Goal: Task Accomplishment & Management: Use online tool/utility

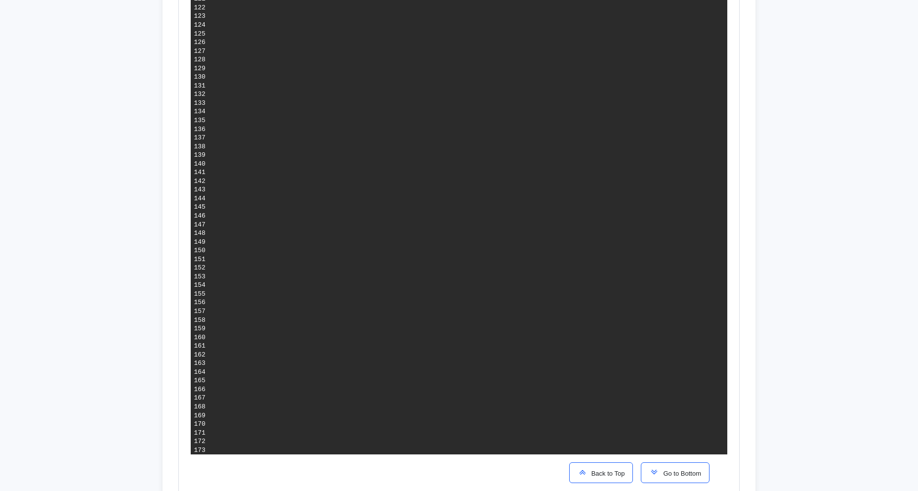
click at [672, 472] on span "Go to Bottom" at bounding box center [680, 472] width 42 height 7
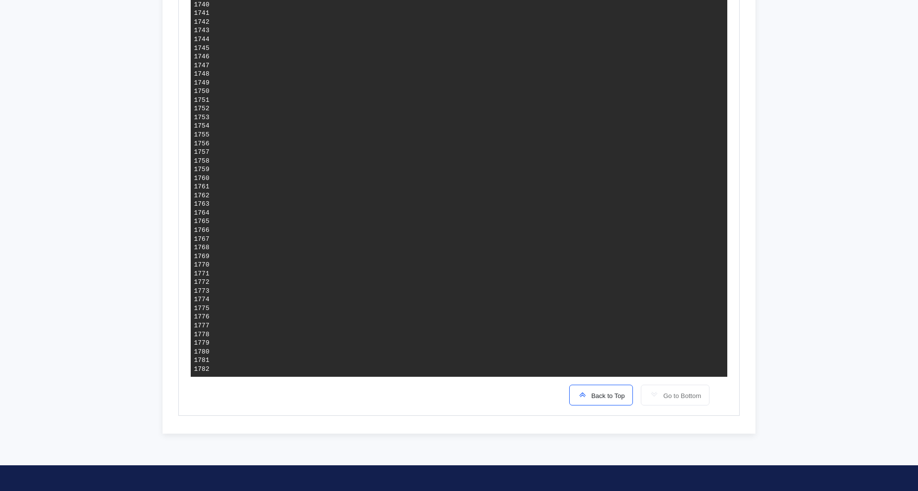
scroll to position [2387, 0]
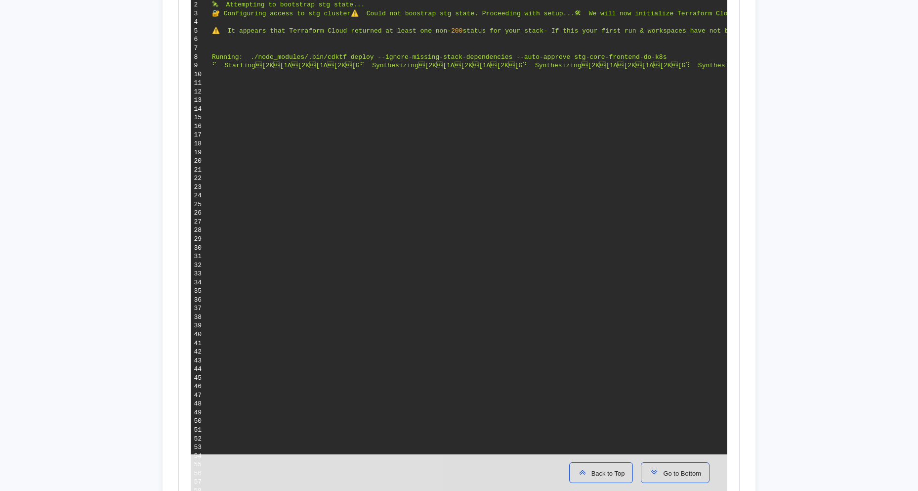
scroll to position [247, 0]
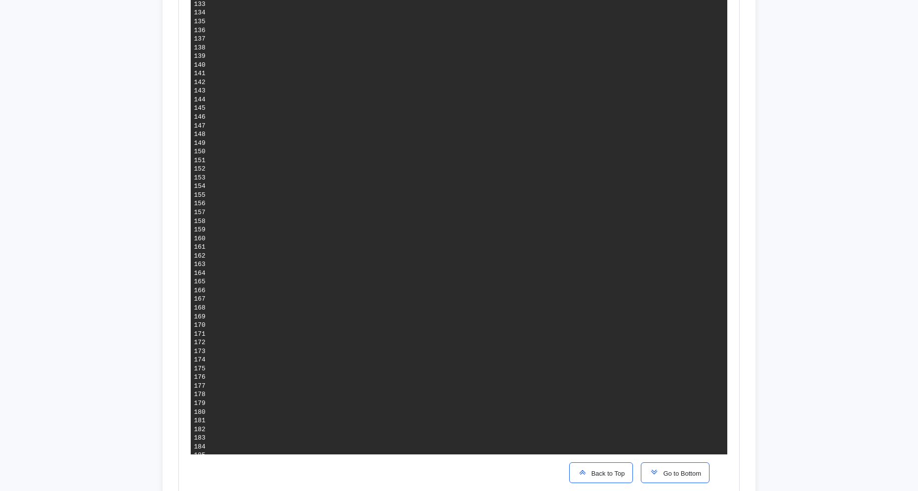
click at [677, 467] on button "Go to Bottom" at bounding box center [675, 472] width 69 height 21
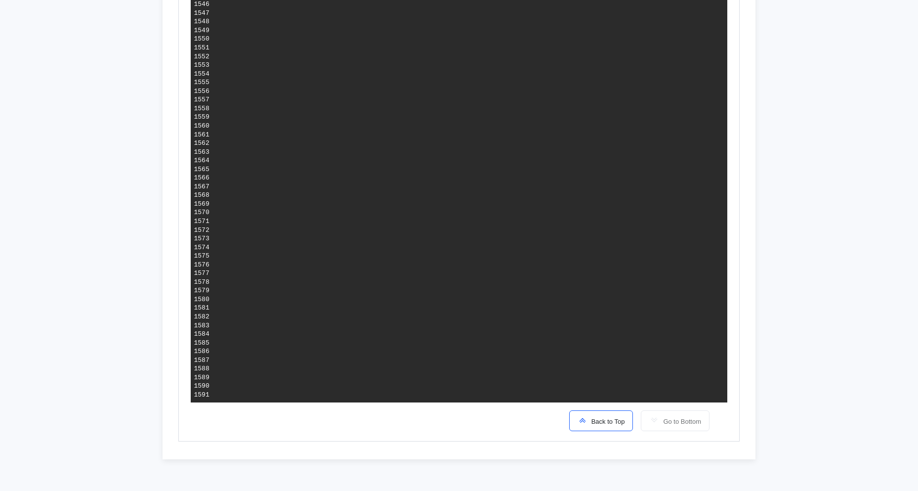
scroll to position [655, 0]
